Goal: Transaction & Acquisition: Purchase product/service

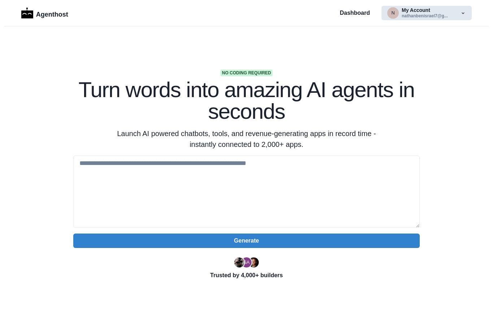
click at [432, 16] on button "n My Account nathanbenisrael7@g..." at bounding box center [426, 13] width 90 height 14
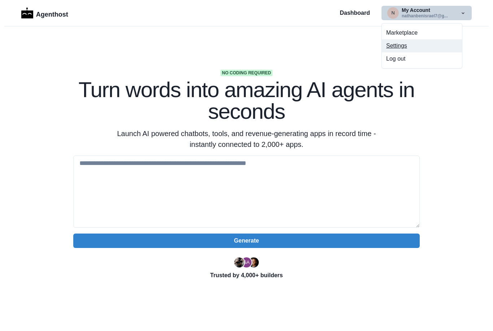
click at [412, 47] on button "Settings" at bounding box center [422, 45] width 80 height 13
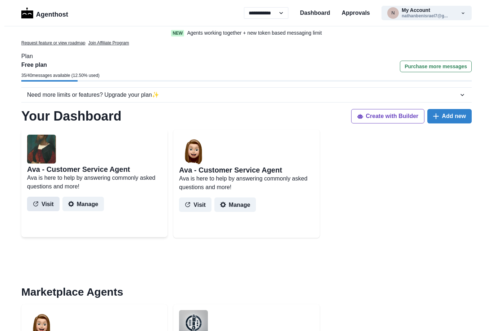
click at [47, 204] on button "Visit" at bounding box center [43, 204] width 32 height 14
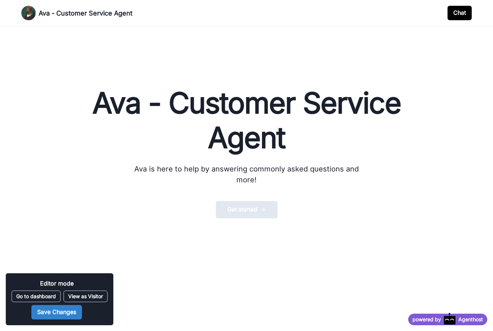
click at [251, 203] on button "Get started" at bounding box center [247, 209] width 62 height 17
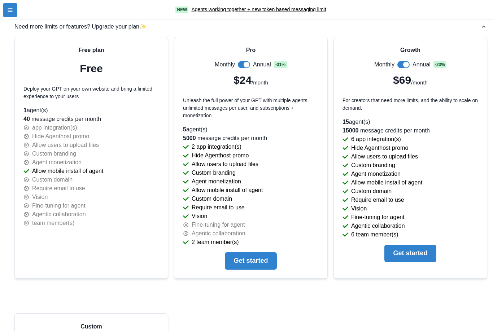
select select "********"
click at [398, 45] on div "Growth Monthly Annual - 23 % $69 /month For creators that need more limits, and…" at bounding box center [410, 81] width 136 height 72
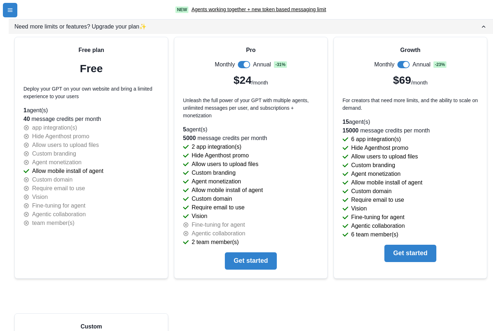
click at [483, 23] on icon "button" at bounding box center [483, 26] width 7 height 7
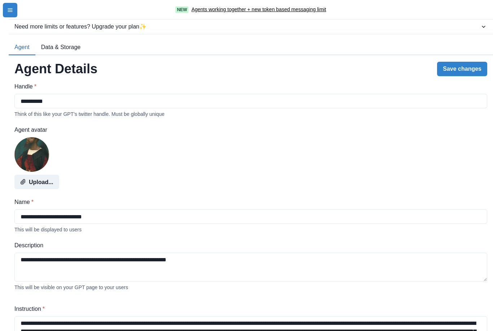
click at [23, 40] on button "Agent" at bounding box center [22, 47] width 27 height 15
click at [10, 12] on icon "menu-icon" at bounding box center [10, 9] width 5 height 3
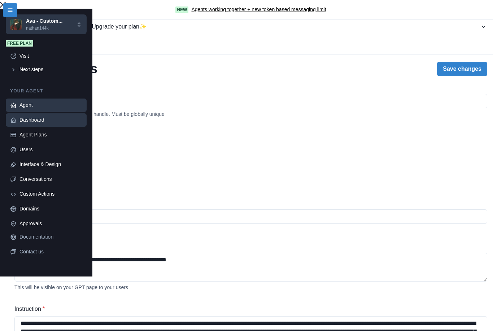
click at [82, 116] on div "Dashboard" at bounding box center [50, 120] width 63 height 8
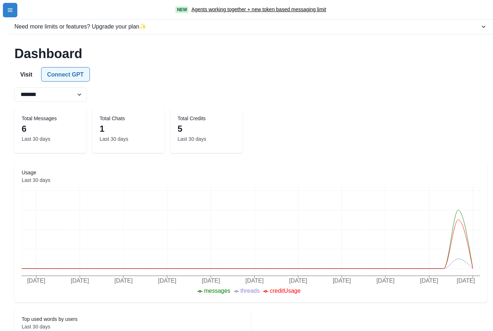
click at [75, 75] on button "Connect GPT" at bounding box center [65, 74] width 49 height 14
click at [10, 10] on icon "menu-icon" at bounding box center [10, 9] width 5 height 3
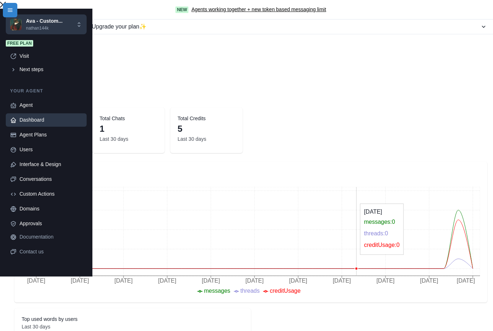
click at [6, 8] on icon "Close" at bounding box center [3, 5] width 6 height 6
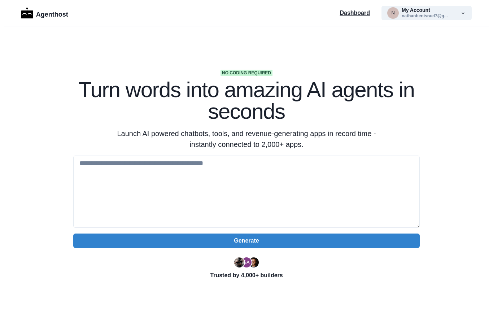
click at [360, 13] on p "Dashboard" at bounding box center [355, 13] width 30 height 9
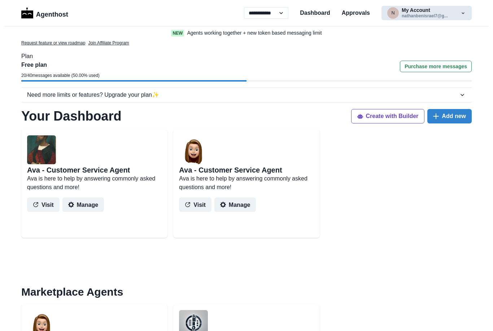
click at [459, 13] on button "n My Account nathanbenisrael7@g..." at bounding box center [426, 13] width 90 height 14
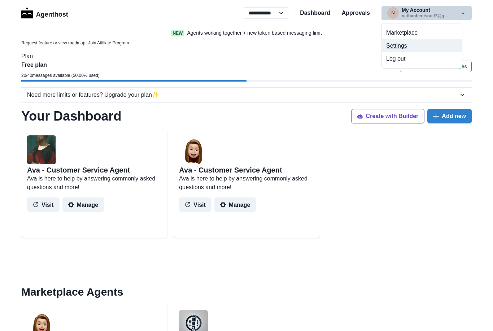
click at [413, 47] on button "Settings" at bounding box center [422, 45] width 80 height 13
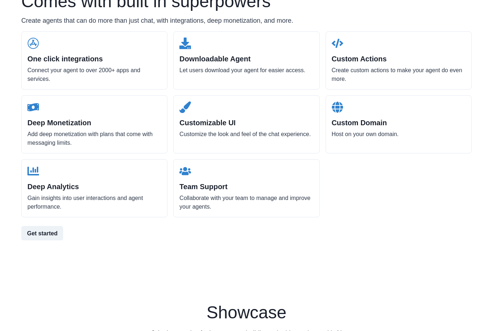
scroll to position [764, 0]
click at [100, 73] on p "Connect your agent to over 2000+ apps and services." at bounding box center [94, 74] width 134 height 17
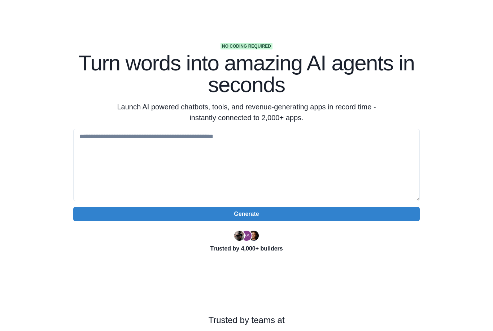
scroll to position [0, 0]
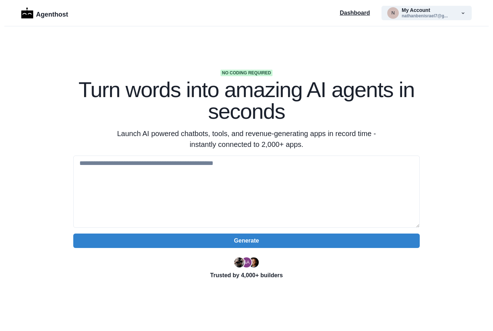
click at [359, 13] on p "Dashboard" at bounding box center [355, 13] width 30 height 9
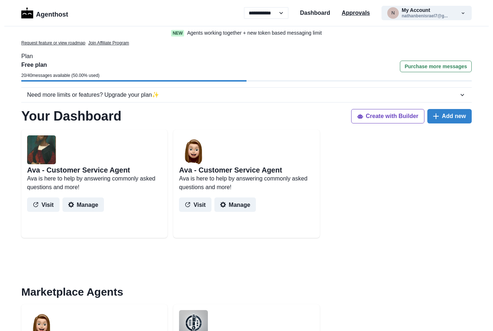
click at [358, 13] on p "Approvals" at bounding box center [356, 13] width 28 height 9
click at [398, 119] on button "Create with Builder" at bounding box center [388, 116] width 74 height 14
click at [440, 69] on button "Purchase more messages" at bounding box center [436, 67] width 72 height 12
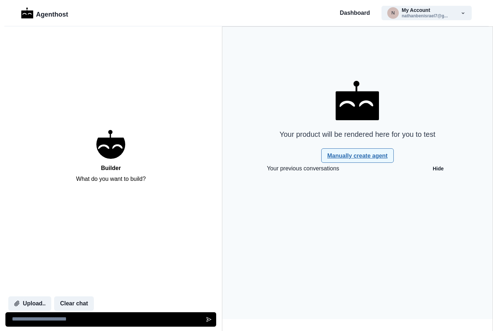
click at [367, 157] on link "Manually create agent" at bounding box center [357, 155] width 73 height 14
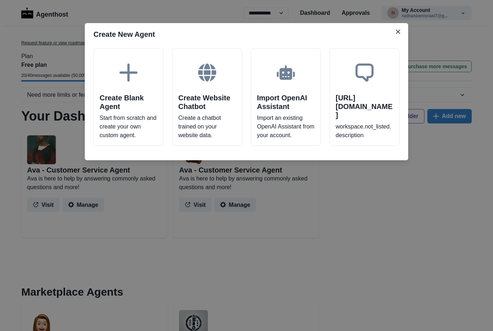
click at [375, 102] on h2 "workspace.not_listed.name" at bounding box center [365, 106] width 58 height 26
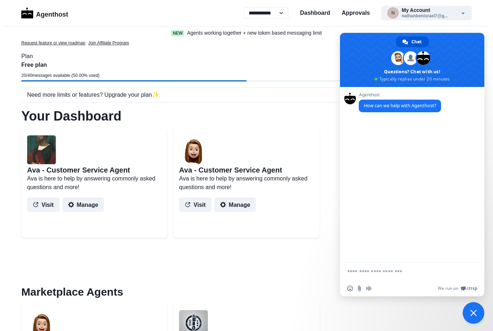
click at [474, 311] on span "Close chat" at bounding box center [473, 313] width 6 height 6
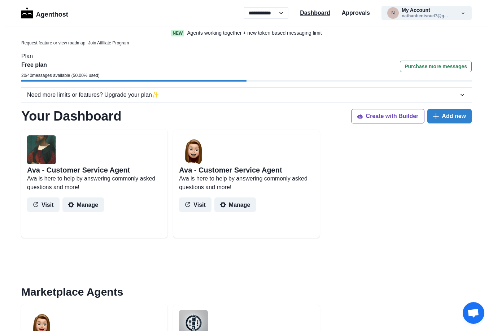
click at [309, 13] on p "Dashboard" at bounding box center [315, 13] width 30 height 9
click at [464, 13] on icon "button" at bounding box center [462, 13] width 3 height 2
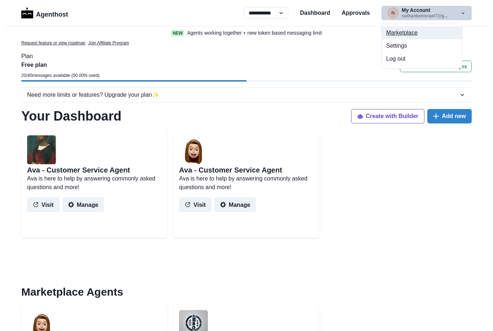
click at [413, 35] on button "Marketplace" at bounding box center [422, 32] width 80 height 13
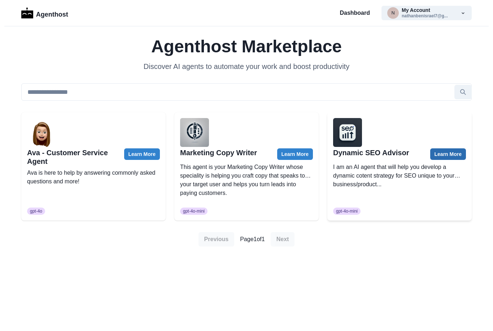
click at [448, 155] on link "Learn More" at bounding box center [448, 154] width 36 height 12
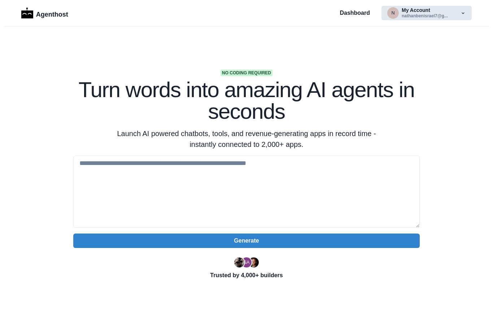
click at [411, 13] on button "n My Account nathanbenisrael7@g..." at bounding box center [426, 13] width 90 height 14
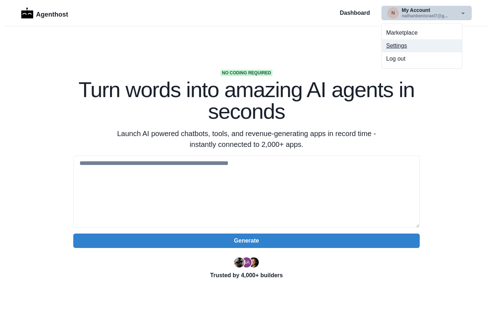
click at [400, 46] on button "Settings" at bounding box center [422, 45] width 80 height 13
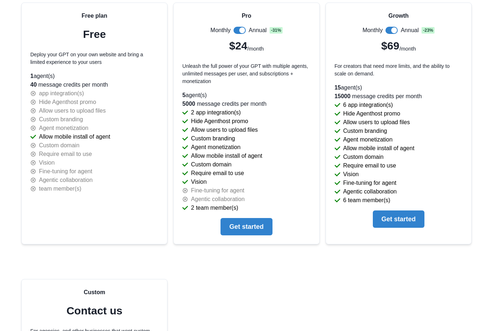
scroll to position [1583, 0]
